Goal: Information Seeking & Learning: Learn about a topic

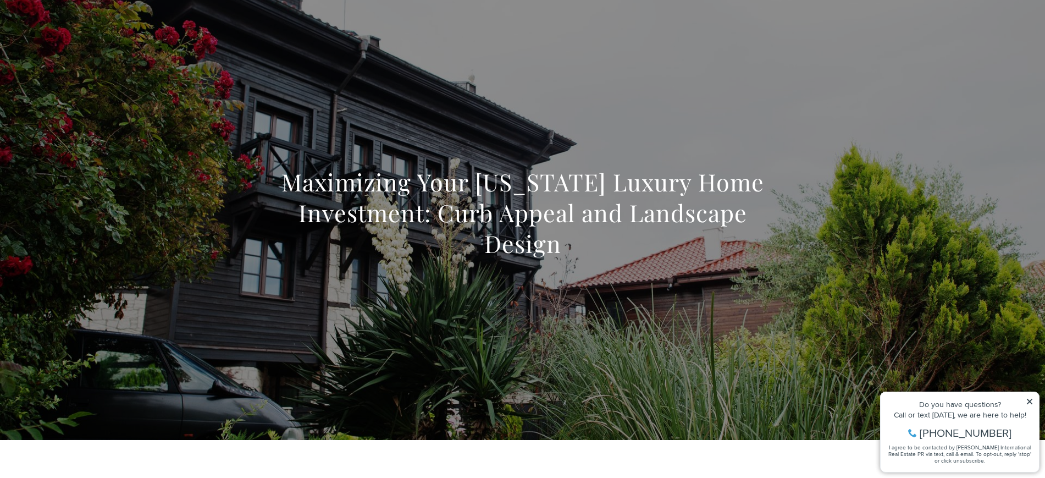
scroll to position [1864, 0]
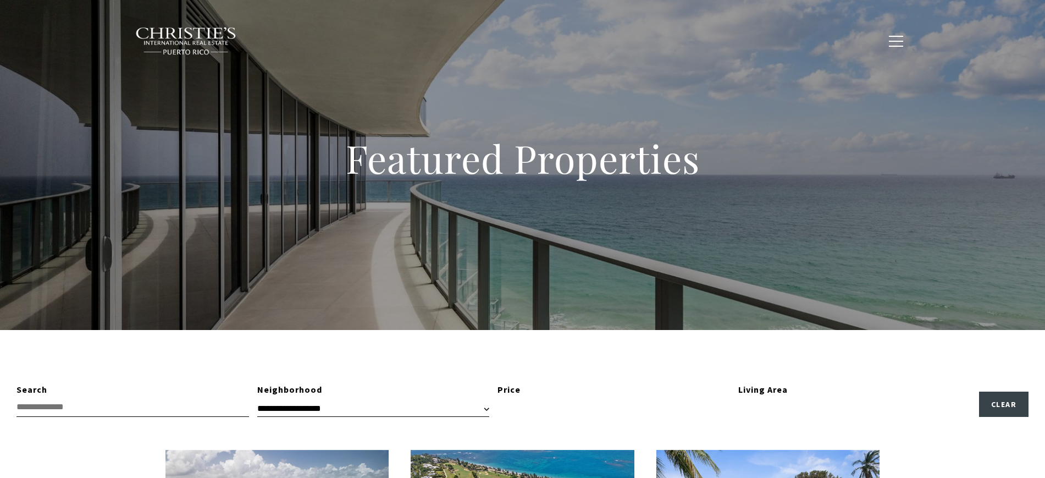
type input "**********"
type input "*********"
